Goal: Task Accomplishment & Management: Complete application form

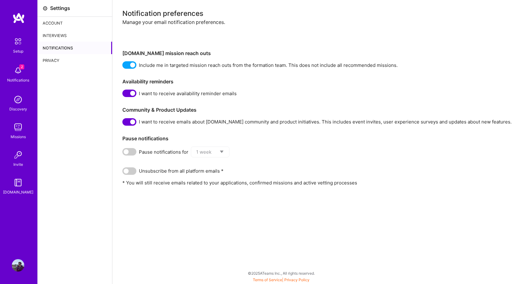
click at [25, 69] on div "2 Notifications" at bounding box center [18, 73] width 39 height 21
click at [20, 126] on img at bounding box center [18, 127] width 12 height 12
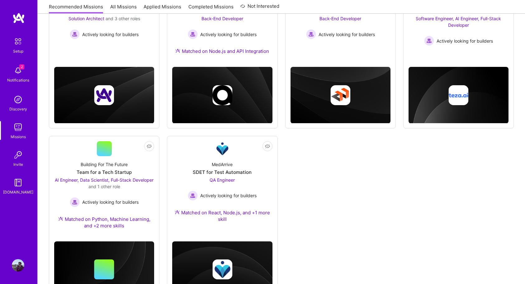
scroll to position [137, 0]
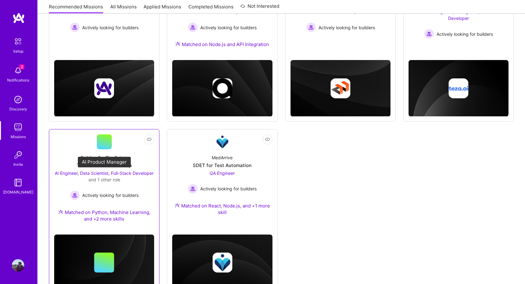
click at [148, 173] on span "AI Engineer, Data Scientist, Full-Stack Developer" at bounding box center [104, 173] width 99 height 5
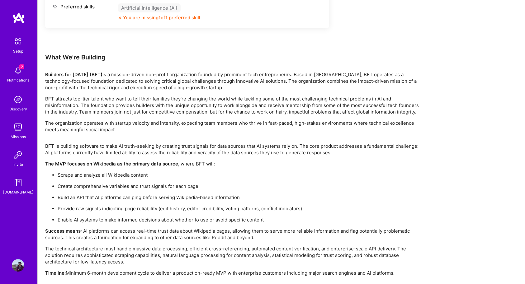
scroll to position [996, 0]
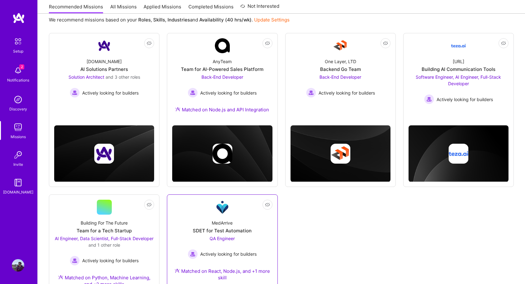
scroll to position [37, 0]
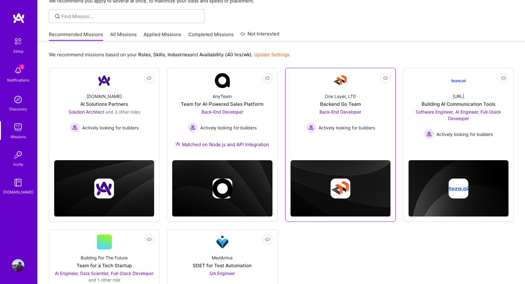
click at [325, 107] on div "Backend Go Team" at bounding box center [340, 104] width 41 height 7
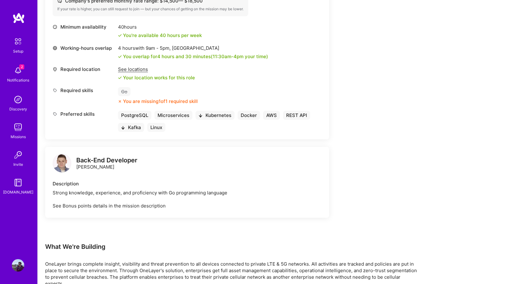
scroll to position [346, 0]
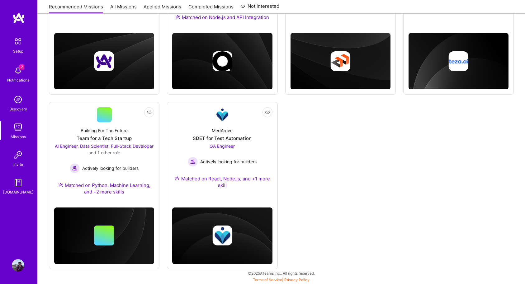
scroll to position [37, 0]
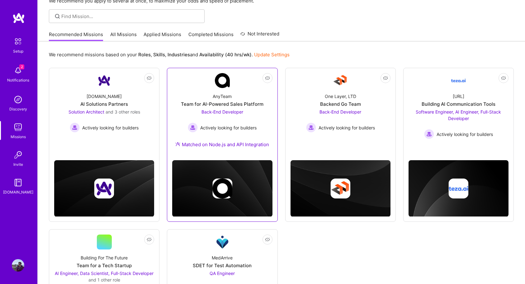
click at [208, 111] on span "Back-End Developer" at bounding box center [222, 111] width 42 height 5
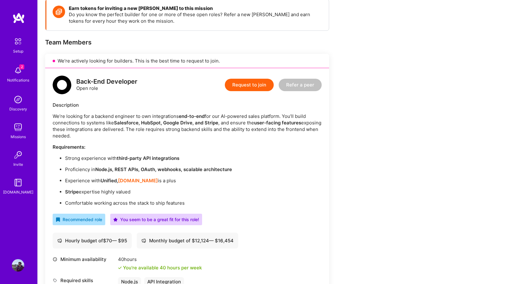
scroll to position [95, 0]
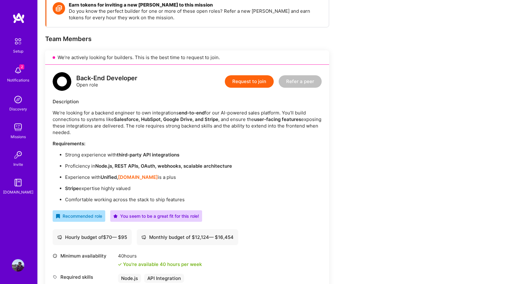
click at [122, 176] on strong "[DOMAIN_NAME]" at bounding box center [138, 177] width 40 height 6
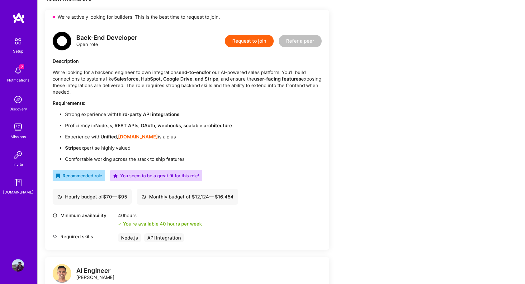
scroll to position [143, 0]
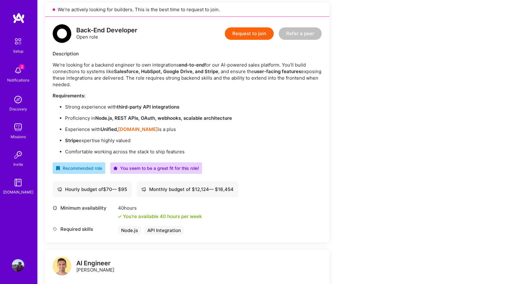
click at [243, 43] on div "Request to join Refer a peer" at bounding box center [273, 33] width 97 height 19
click at [244, 39] on button "Request to join" at bounding box center [249, 33] width 49 height 12
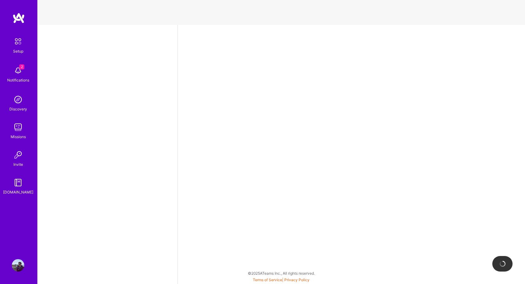
select select "PL"
